Goal: Navigation & Orientation: Find specific page/section

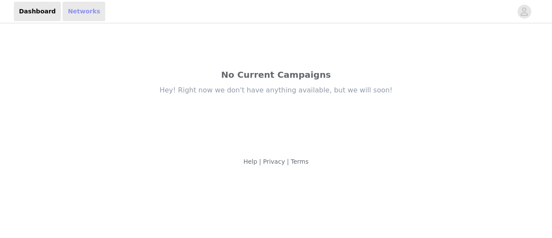
click at [74, 10] on link "Networks" at bounding box center [84, 11] width 43 height 19
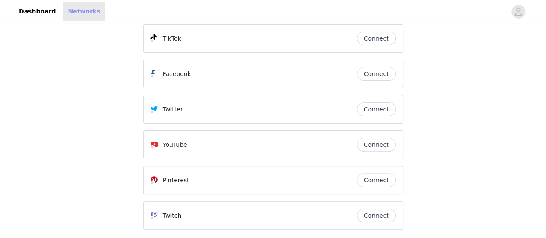
scroll to position [86, 0]
